Goal: Information Seeking & Learning: Find specific fact

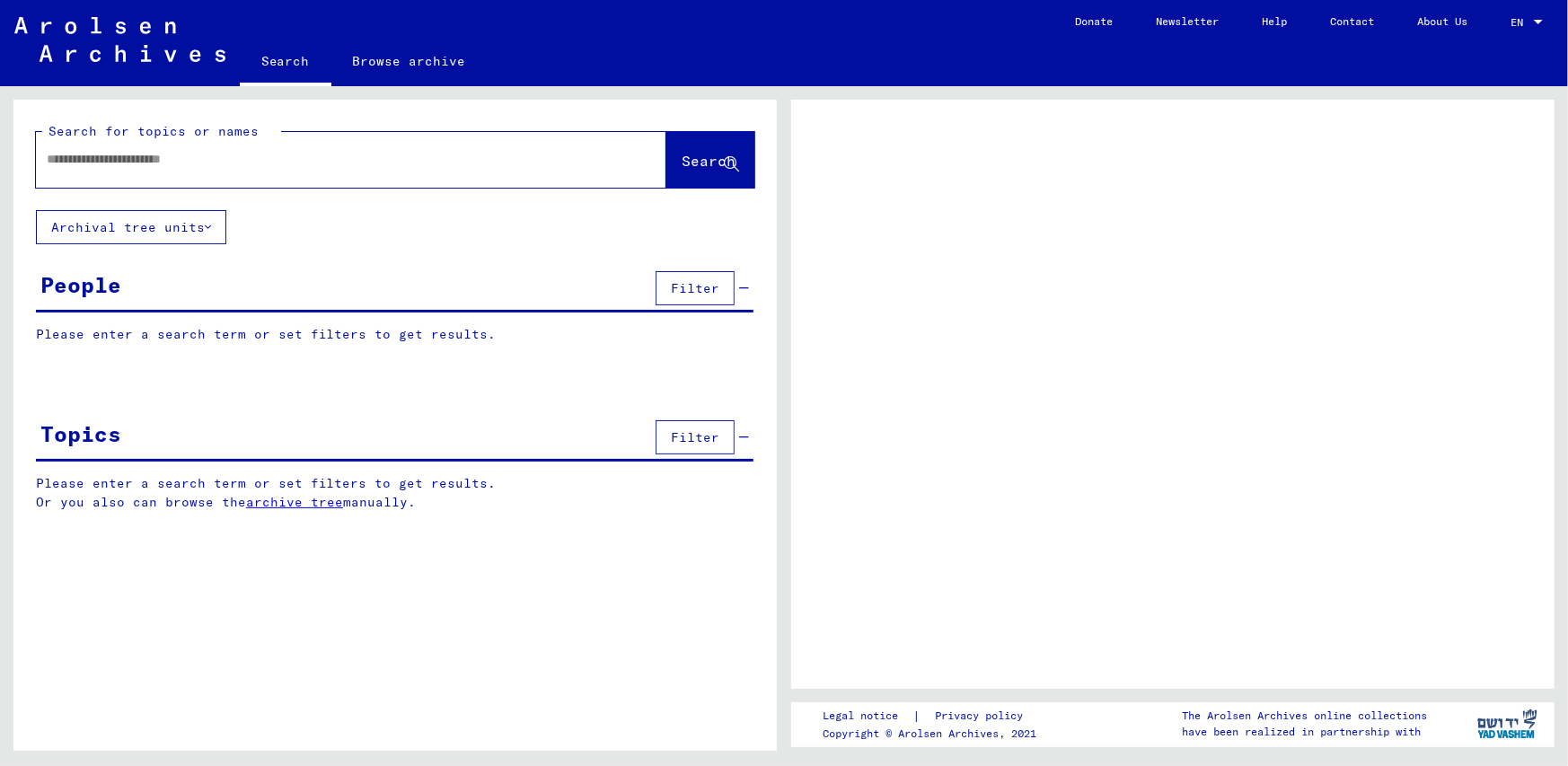
click at [135, 158] on input "text" at bounding box center [335, 159] width 576 height 19
type input "**********"
click at [682, 156] on span "Search" at bounding box center [709, 161] width 54 height 18
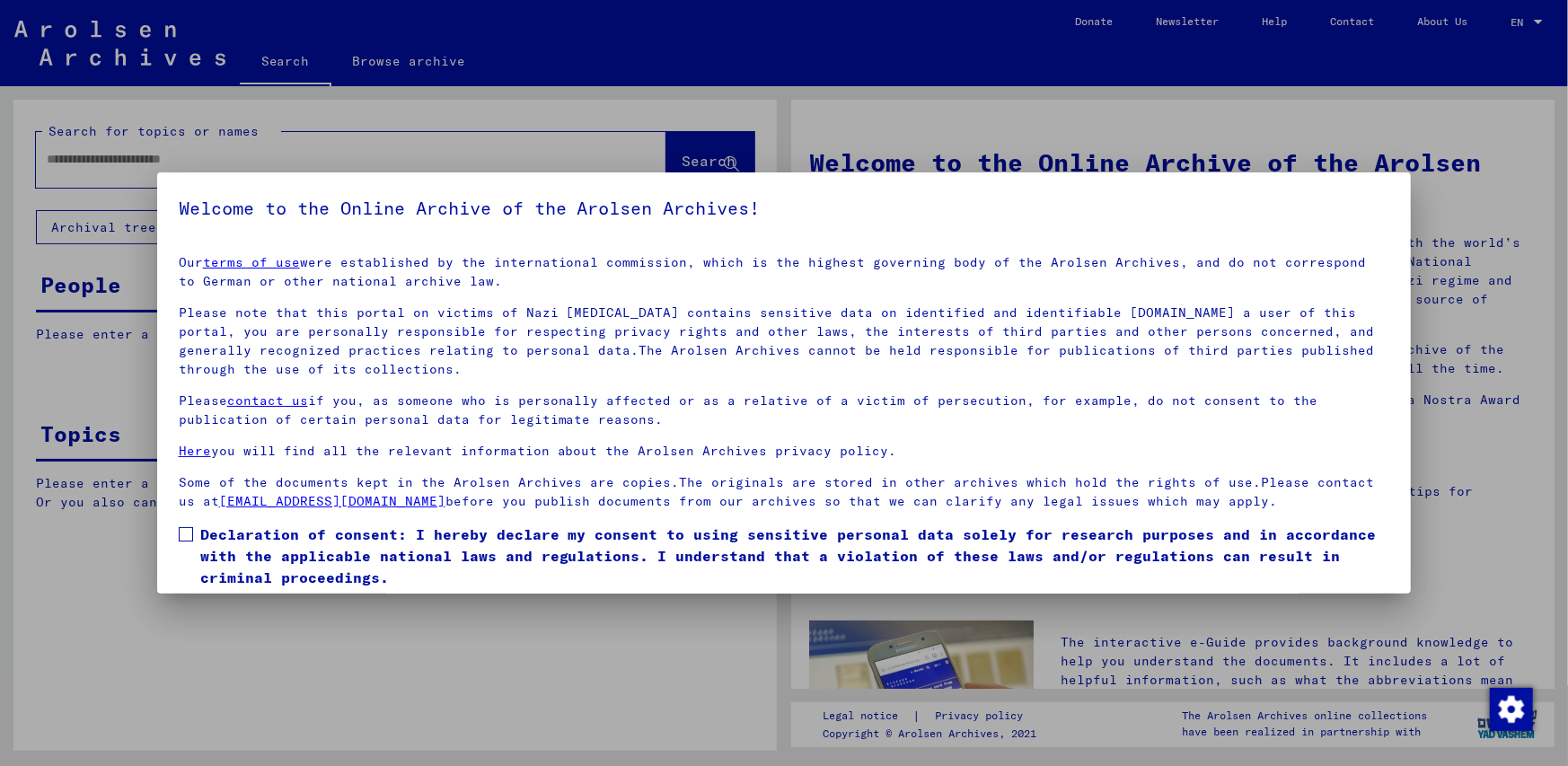
click at [187, 532] on span at bounding box center [186, 535] width 15 height 15
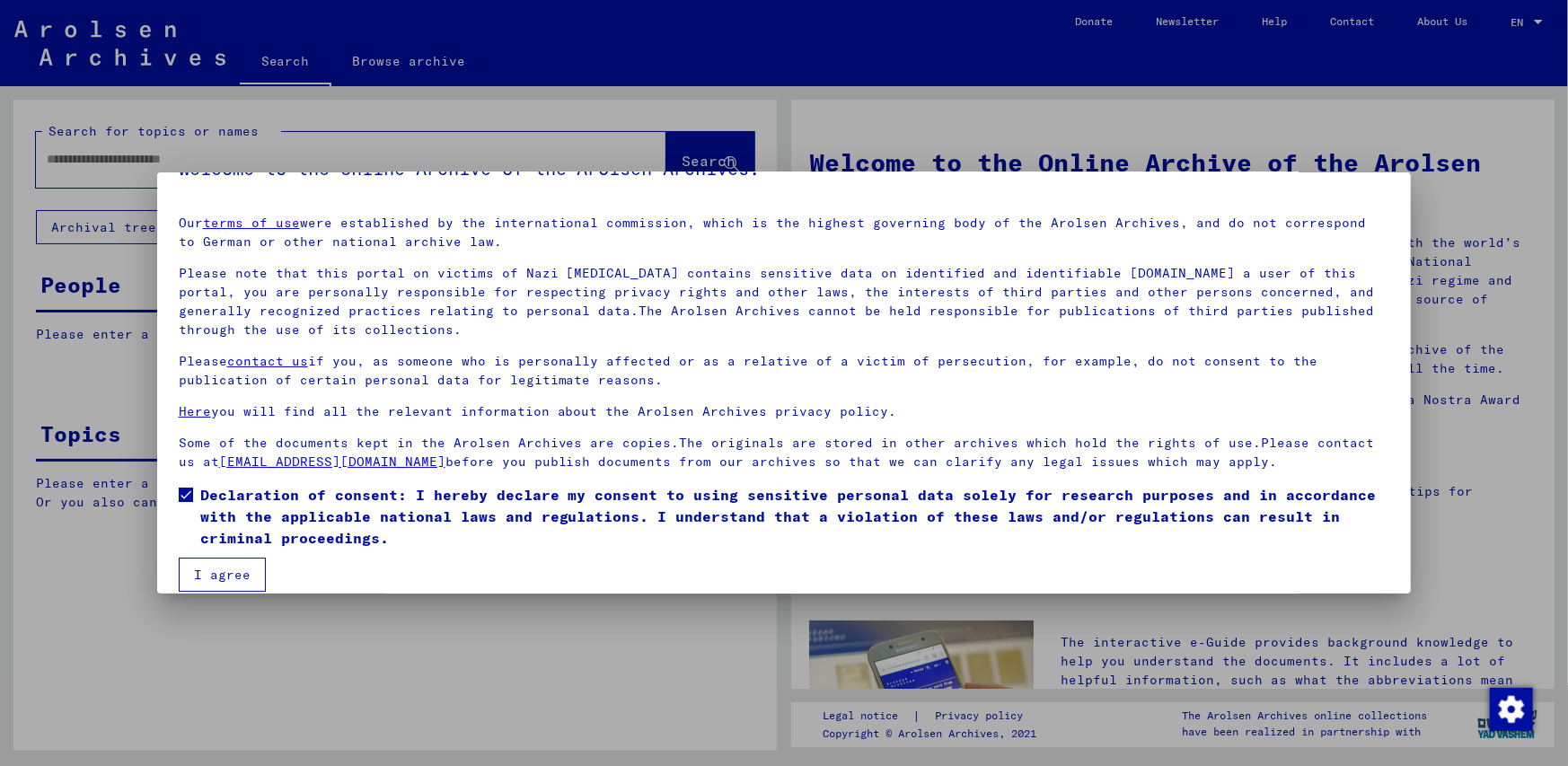
scroll to position [59, 0]
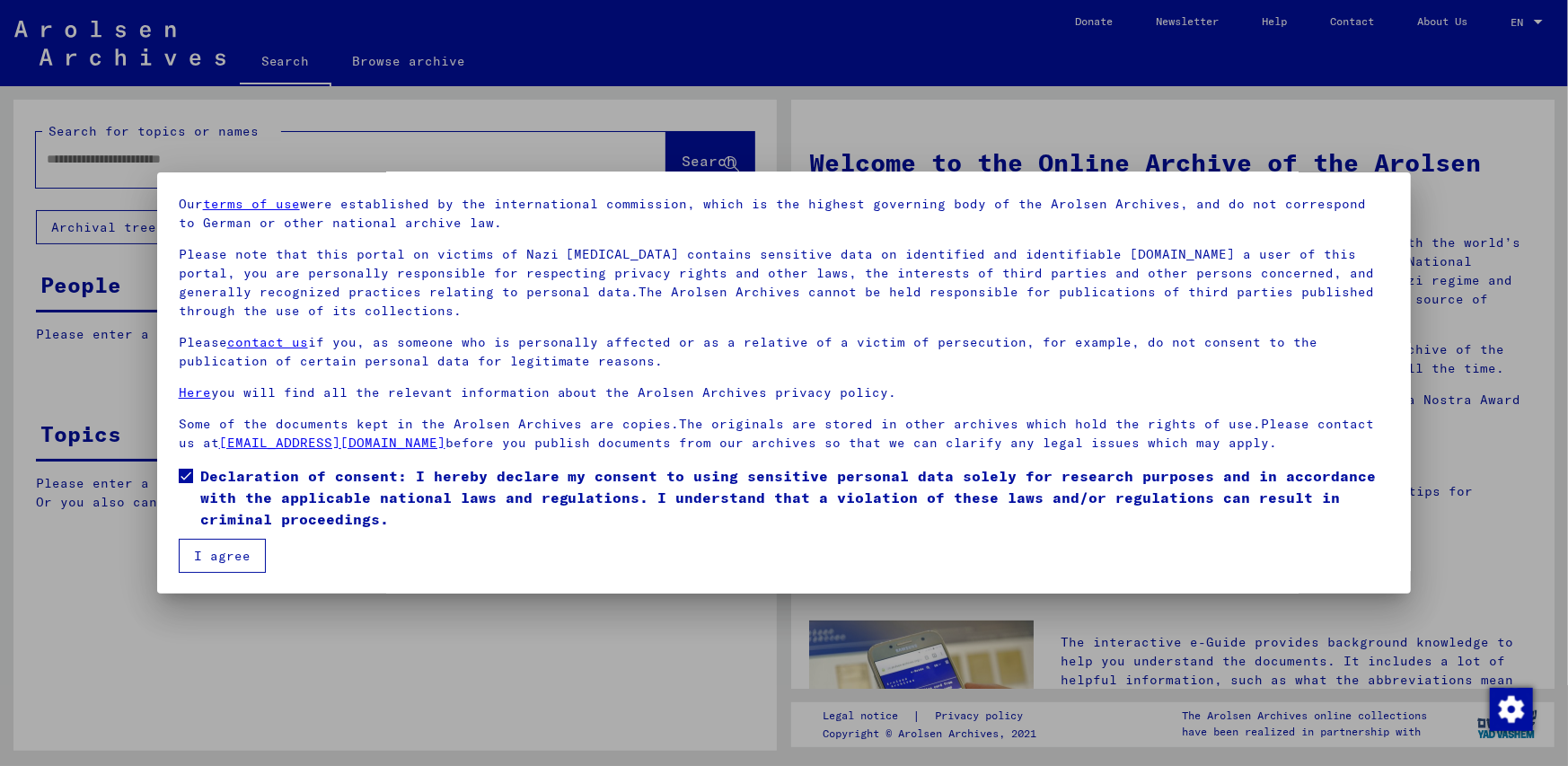
click at [223, 558] on button "I agree" at bounding box center [222, 555] width 87 height 34
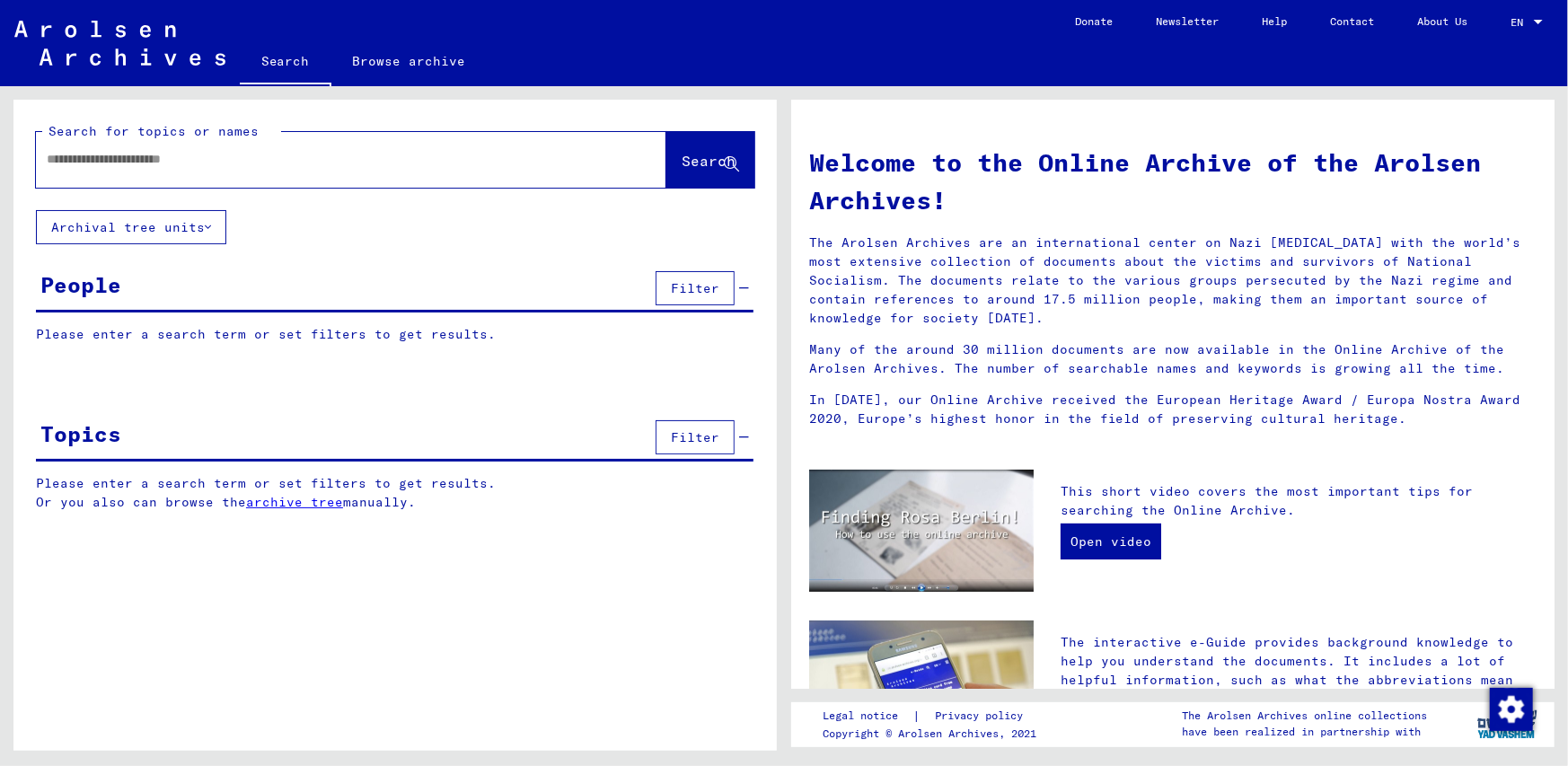
click at [50, 158] on input "text" at bounding box center [330, 159] width 566 height 19
type input "*"
click at [682, 158] on span "Search" at bounding box center [709, 161] width 54 height 18
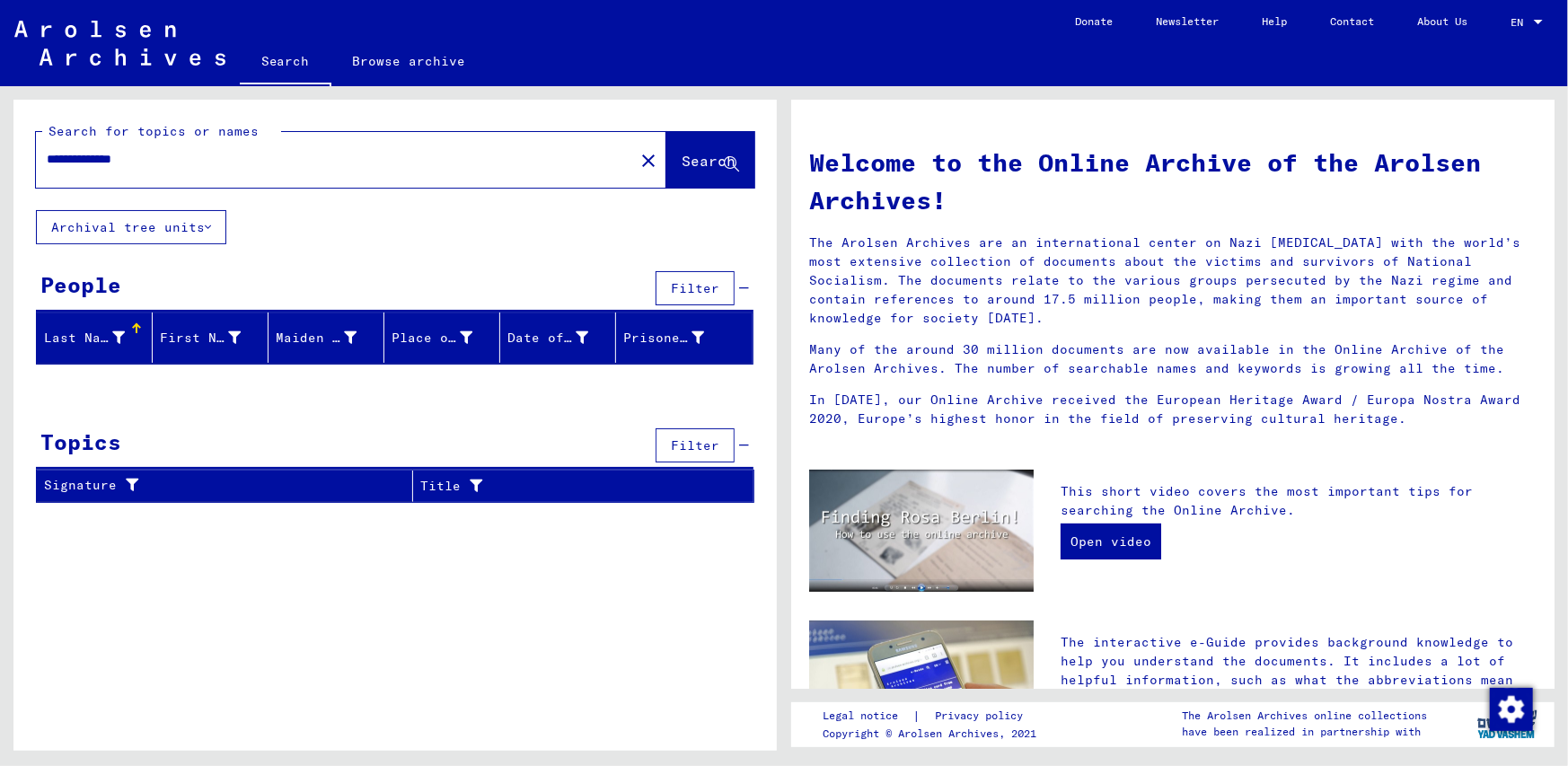
click at [162, 157] on input "**********" at bounding box center [330, 159] width 566 height 19
type input "**********"
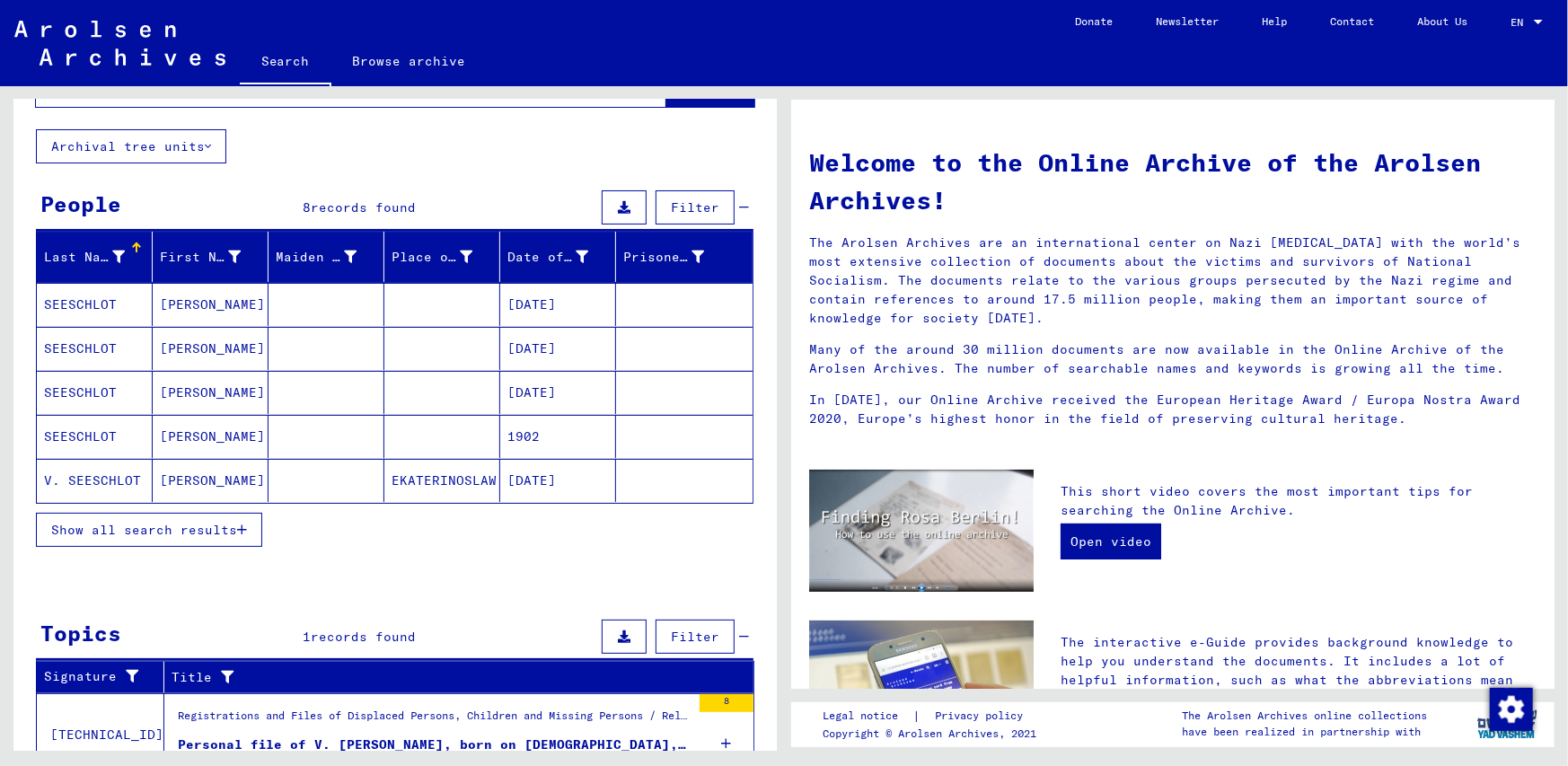
scroll to position [157, 0]
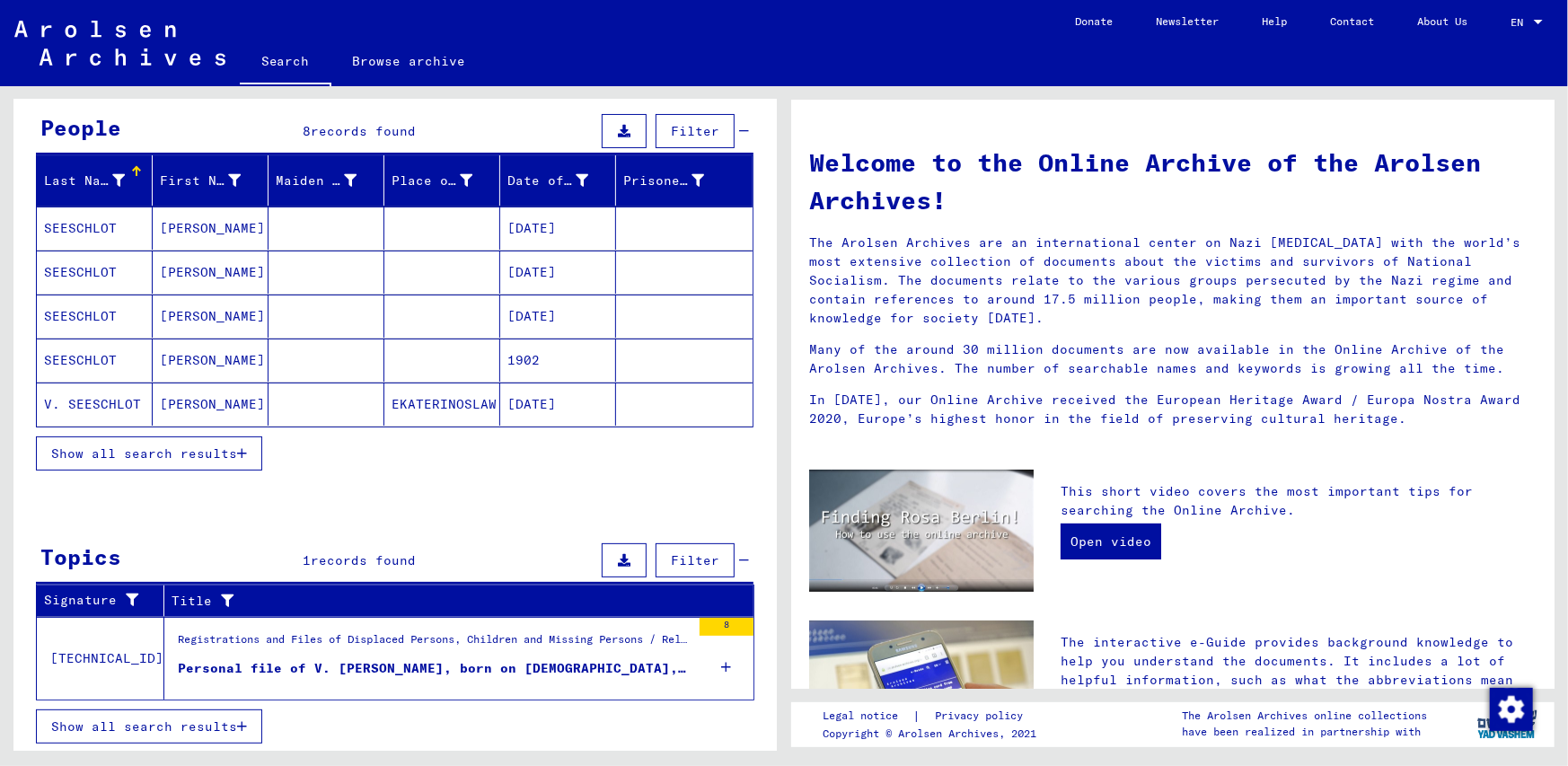
click at [350, 666] on div "Personal file of V. SEESCHLOT, GEORG, born on 22-Jan-1902, born in EKATERINOSLA…" at bounding box center [434, 669] width 513 height 19
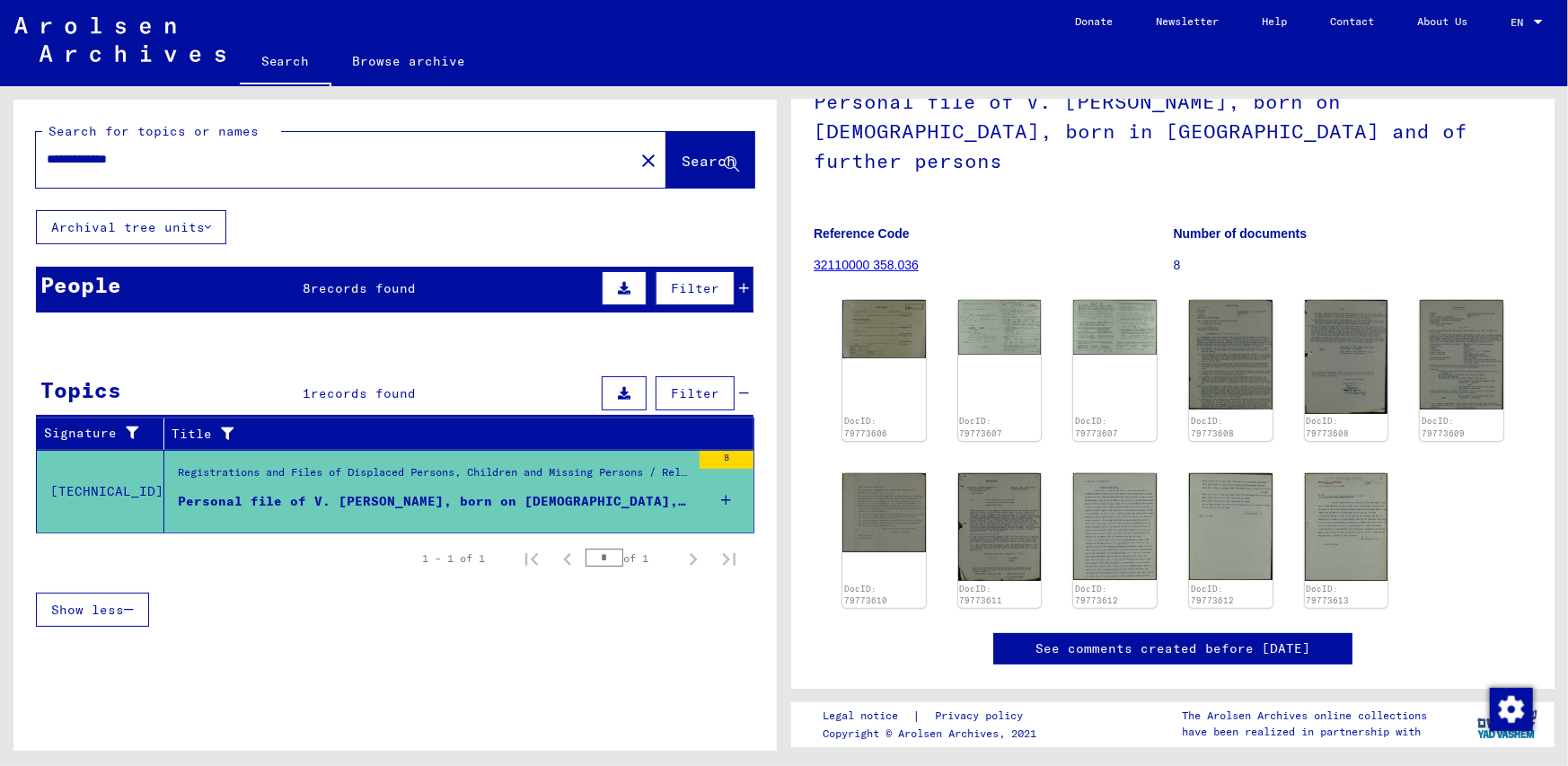
scroll to position [59, 0]
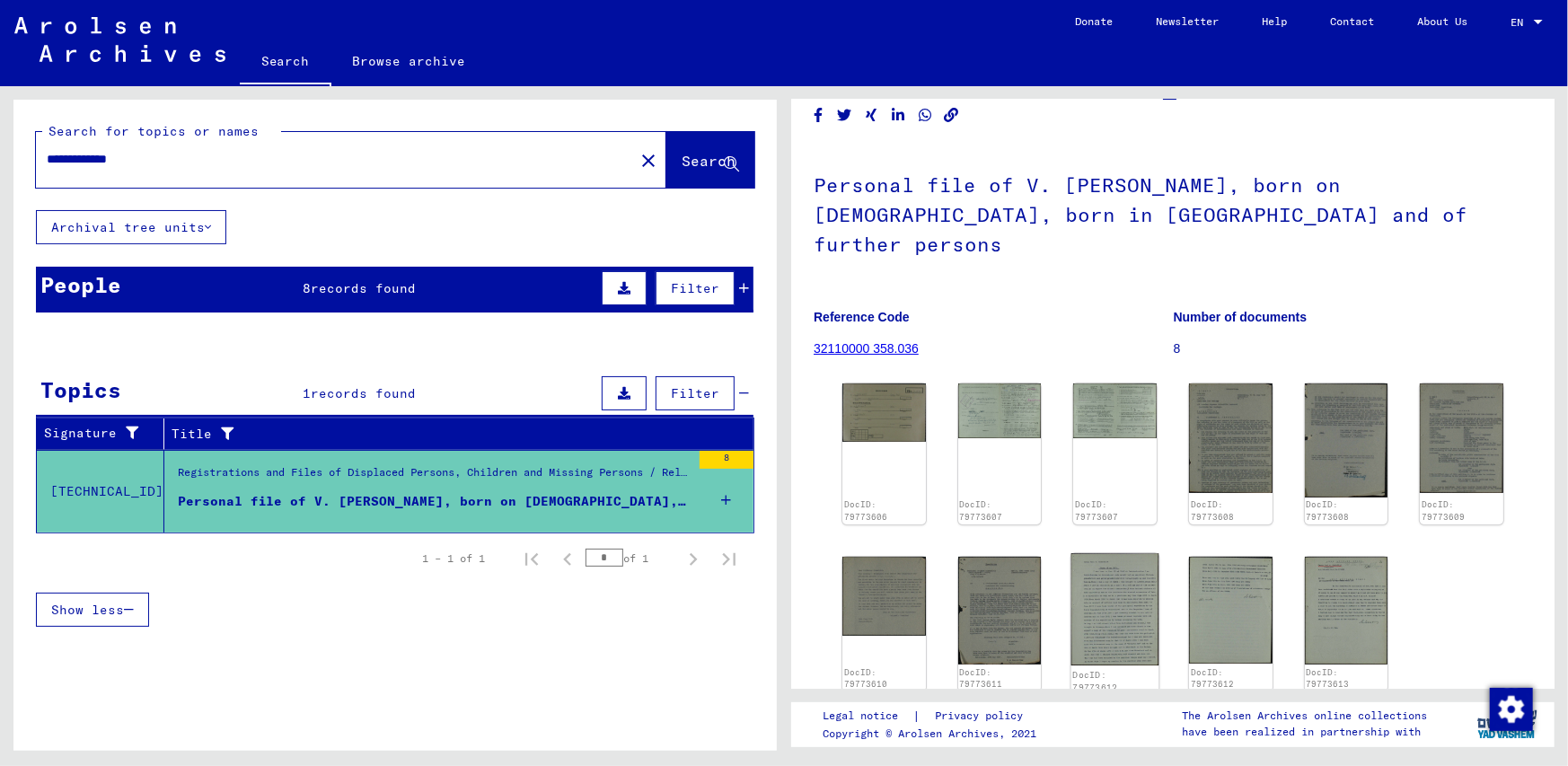
click at [1105, 562] on img at bounding box center [1115, 610] width 87 height 112
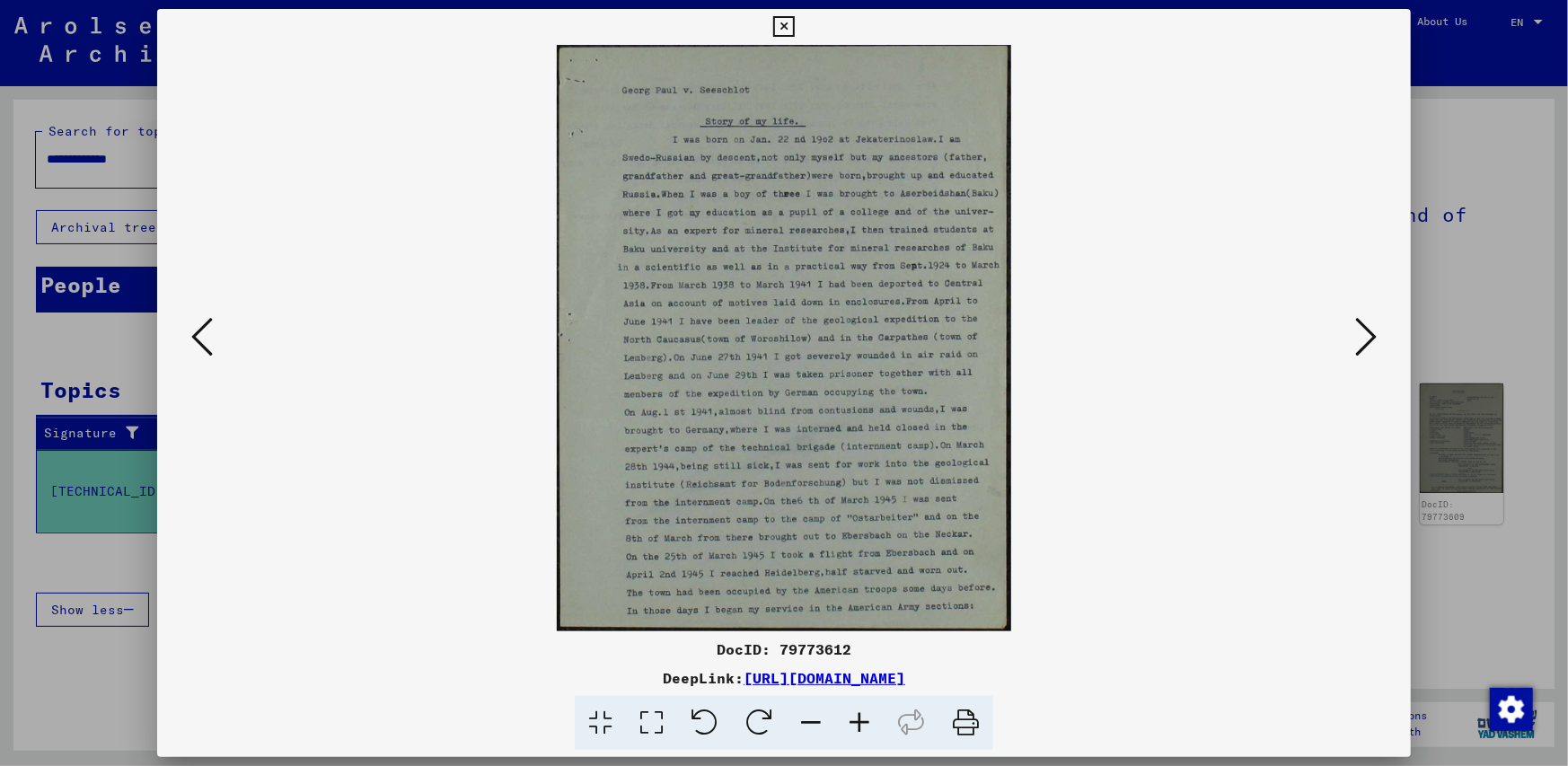
click at [864, 141] on img at bounding box center [784, 338] width 1132 height 587
drag, startPoint x: 855, startPoint y: 134, endPoint x: 928, endPoint y: 134, distance: 73.0
click at [928, 134] on img at bounding box center [784, 338] width 1132 height 587
click at [784, 27] on icon at bounding box center [783, 27] width 20 height 21
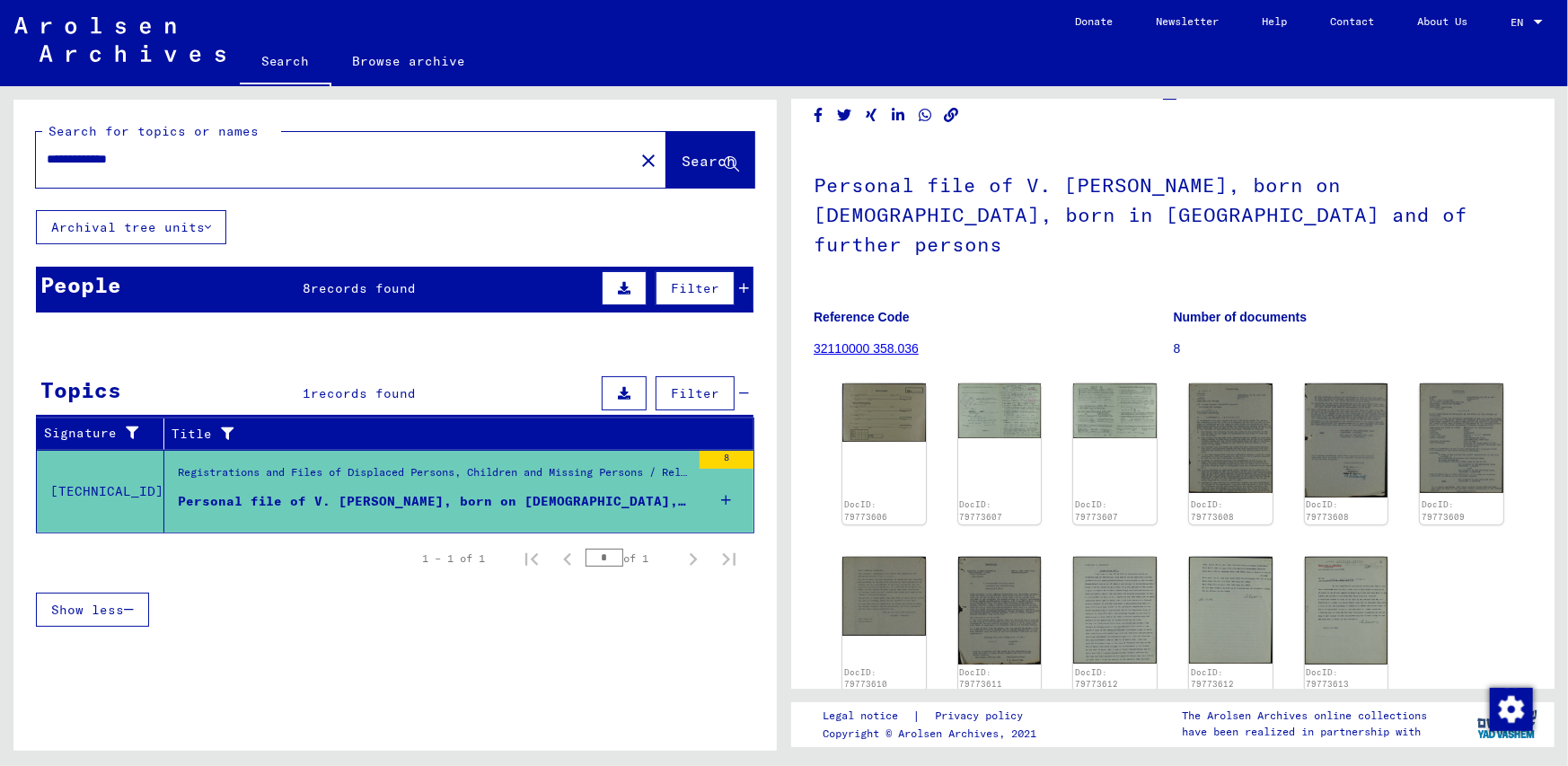
click at [88, 288] on div "People" at bounding box center [81, 284] width 81 height 32
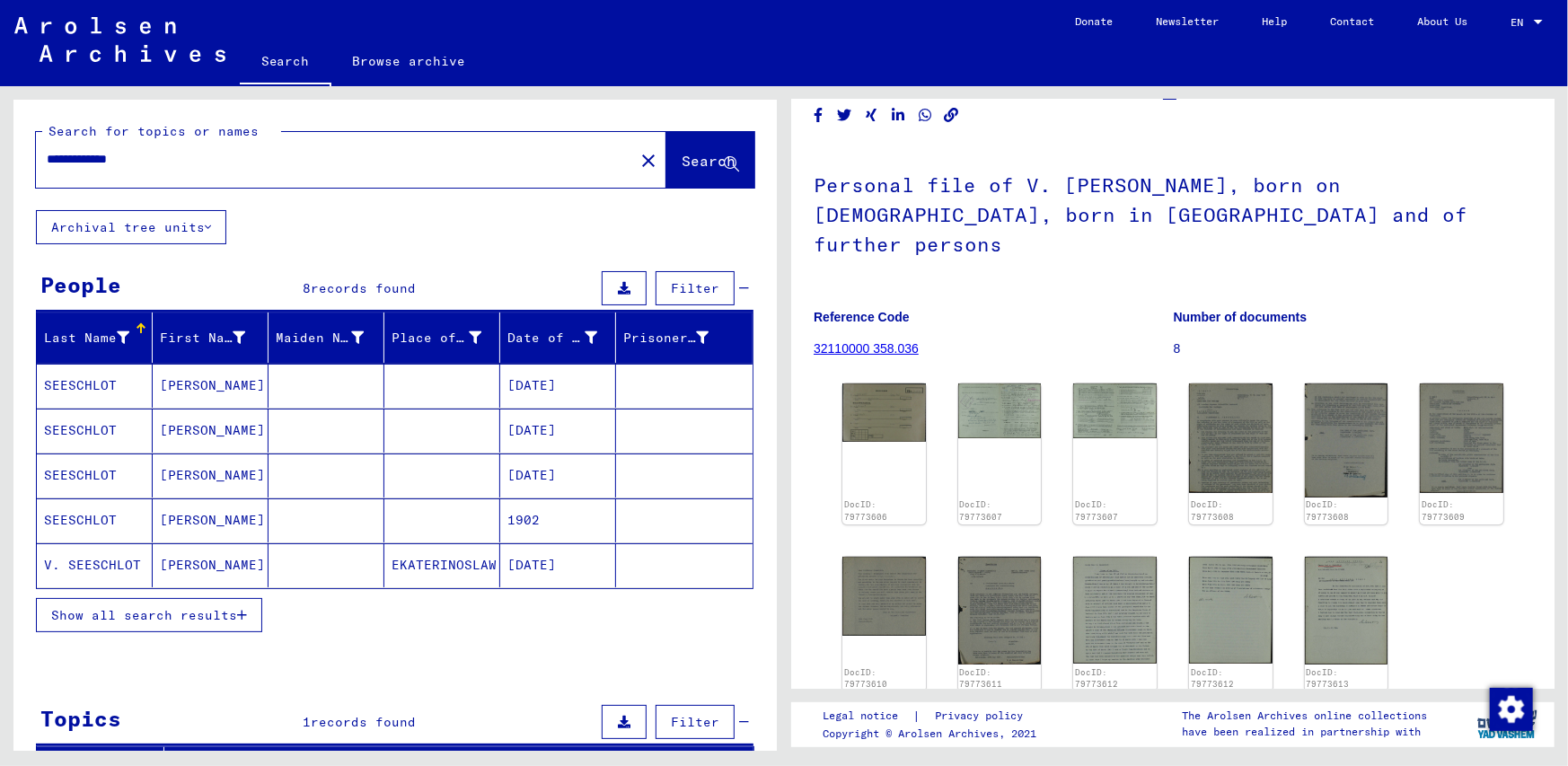
click at [136, 607] on span "Show all search results" at bounding box center [144, 615] width 186 height 17
